Goal: Obtain resource: Download file/media

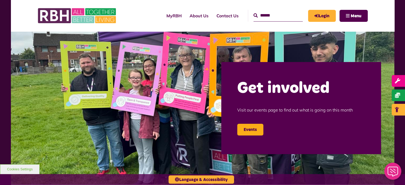
click at [263, 18] on input "Search" at bounding box center [277, 15] width 49 height 11
type input "*******"
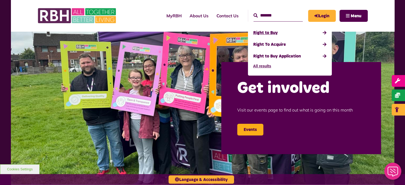
click at [263, 34] on link "Right to Buy" at bounding box center [289, 33] width 73 height 12
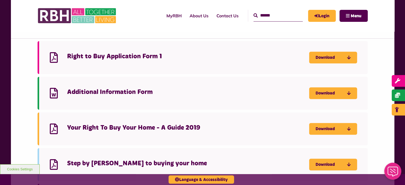
scroll to position [498, 0]
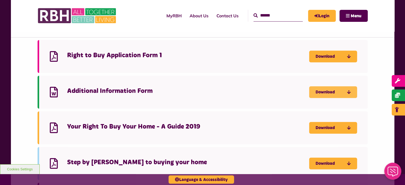
click at [329, 91] on link "Download" at bounding box center [333, 92] width 48 height 12
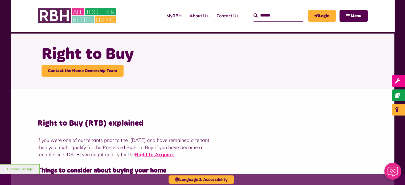
scroll to position [0, 0]
